Goal: Task Accomplishment & Management: Manage account settings

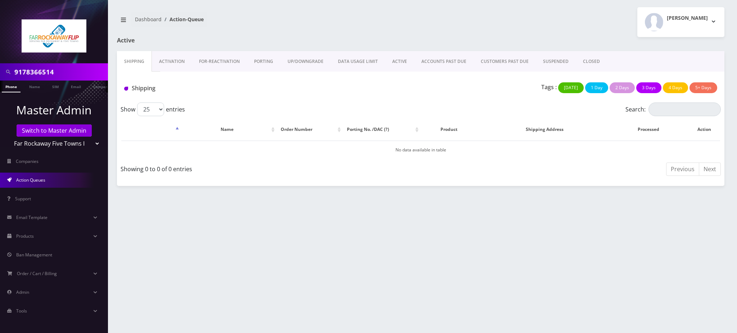
drag, startPoint x: 76, startPoint y: 73, endPoint x: 0, endPoint y: 71, distance: 76.0
click at [0, 71] on div "9178366514" at bounding box center [54, 71] width 108 height 17
click at [62, 135] on link "Switch to Master Admin" at bounding box center [54, 131] width 75 height 12
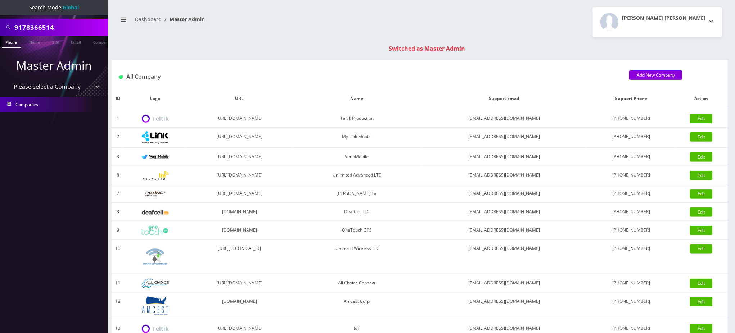
drag, startPoint x: 65, startPoint y: 28, endPoint x: 6, endPoint y: 25, distance: 58.8
click at [6, 25] on div "9178366514" at bounding box center [54, 28] width 104 height 14
type input "john mcarron"
click at [35, 43] on link "Name" at bounding box center [35, 42] width 18 height 12
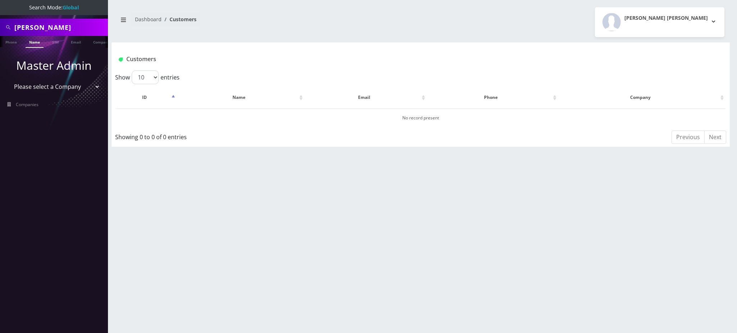
click at [71, 24] on input "[PERSON_NAME]" at bounding box center [60, 28] width 92 height 14
drag, startPoint x: 42, startPoint y: 28, endPoint x: 153, endPoint y: 60, distance: 116.0
click at [42, 28] on input "john mcarron" at bounding box center [60, 28] width 92 height 14
type input "john mccarron"
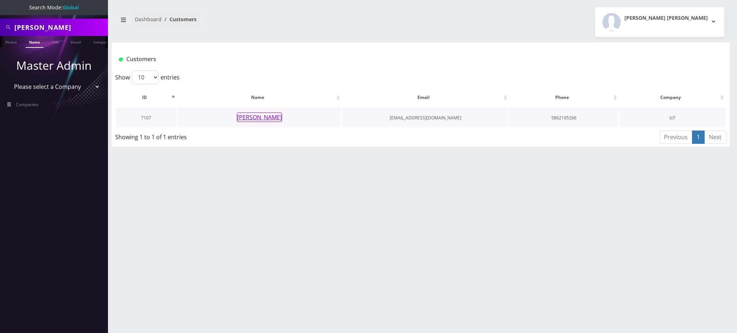
click at [263, 117] on button "[PERSON_NAME]" at bounding box center [259, 117] width 45 height 9
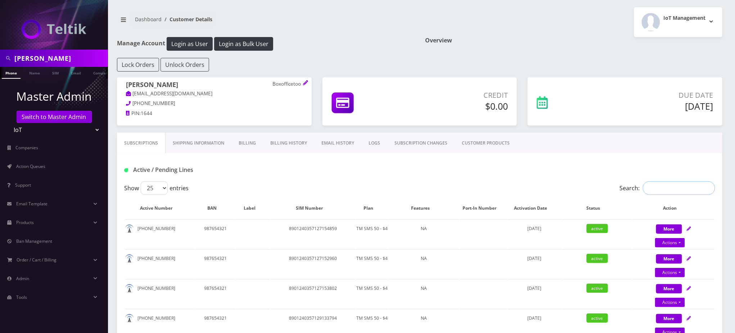
click at [670, 187] on input "Search:" at bounding box center [679, 188] width 72 height 14
drag, startPoint x: 175, startPoint y: 85, endPoint x: 111, endPoint y: 81, distance: 64.2
click at [112, 81] on div "John McCarron Boxofficetoo jpm288@cornell.edu 586-219-5266 PIN: 1644" at bounding box center [215, 100] width 206 height 46
copy h1 "[PERSON_NAME]"
click at [613, 35] on div "IoT Management Logout" at bounding box center [574, 22] width 308 height 30
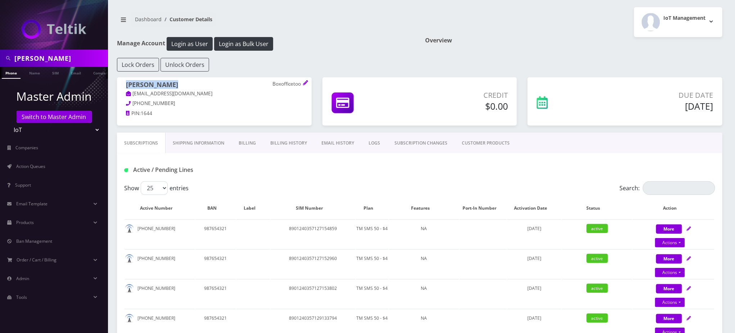
drag, startPoint x: 186, startPoint y: 85, endPoint x: 127, endPoint y: 84, distance: 59.4
click at [127, 84] on h1 "John McCarron Boxofficetoo" at bounding box center [214, 85] width 177 height 9
copy h1 "[PERSON_NAME]"
click at [368, 54] on div "Manage Account Login as User Login as Bulk User" at bounding box center [266, 47] width 308 height 21
